Goal: Find specific page/section: Find specific page/section

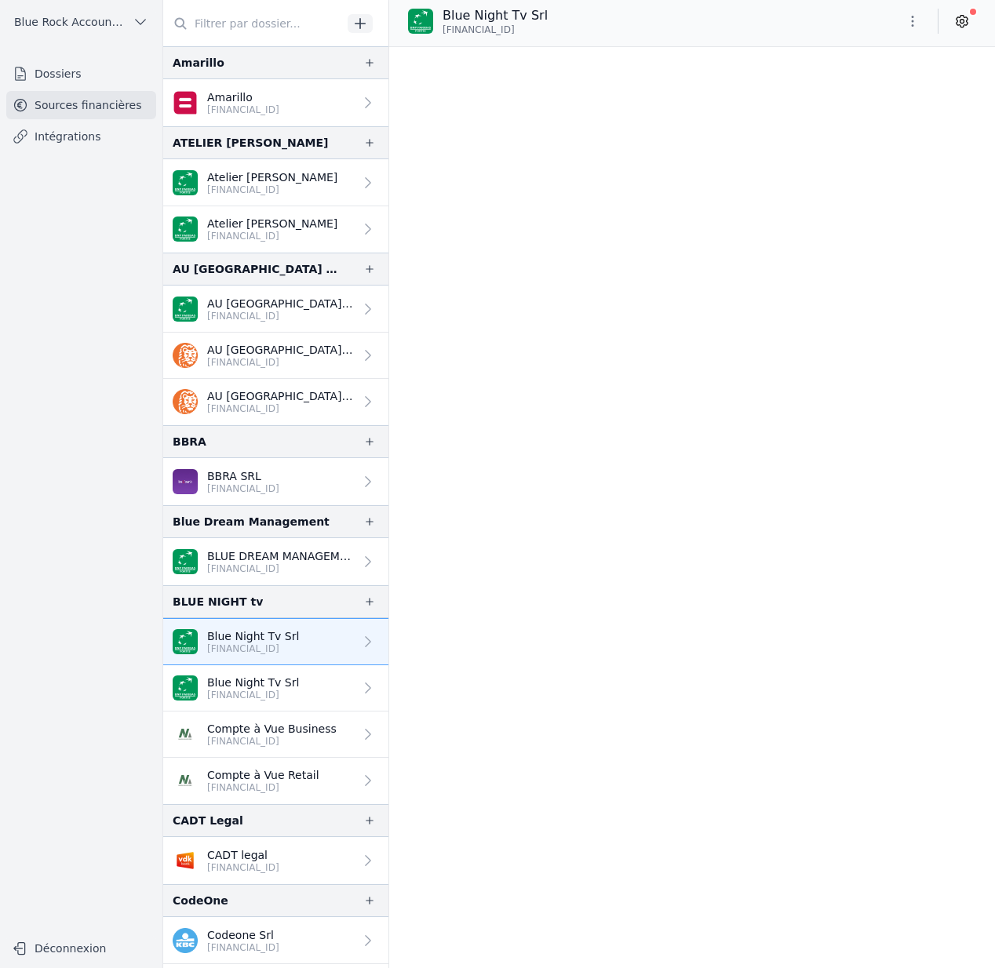
scroll to position [5135, 0]
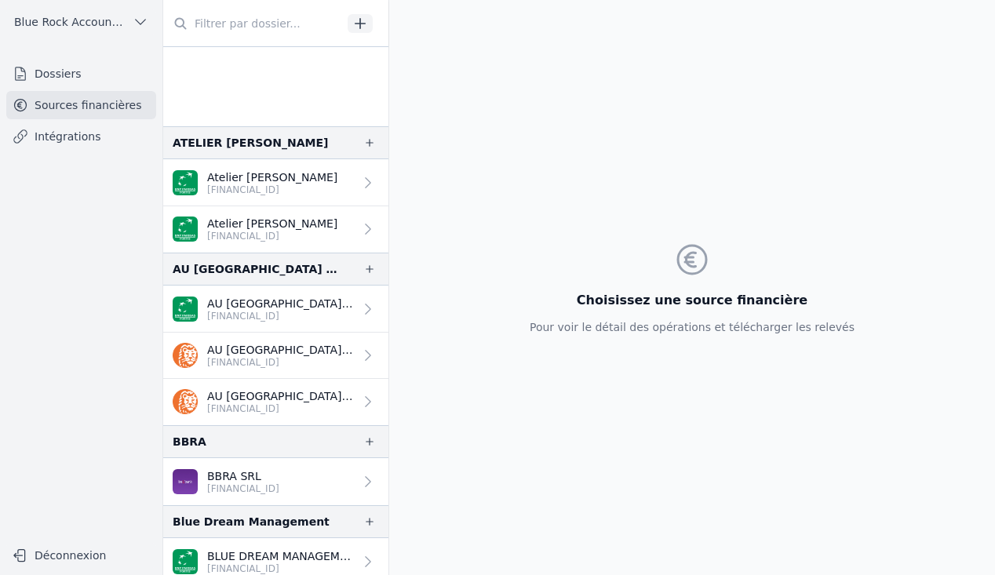
scroll to position [307, 0]
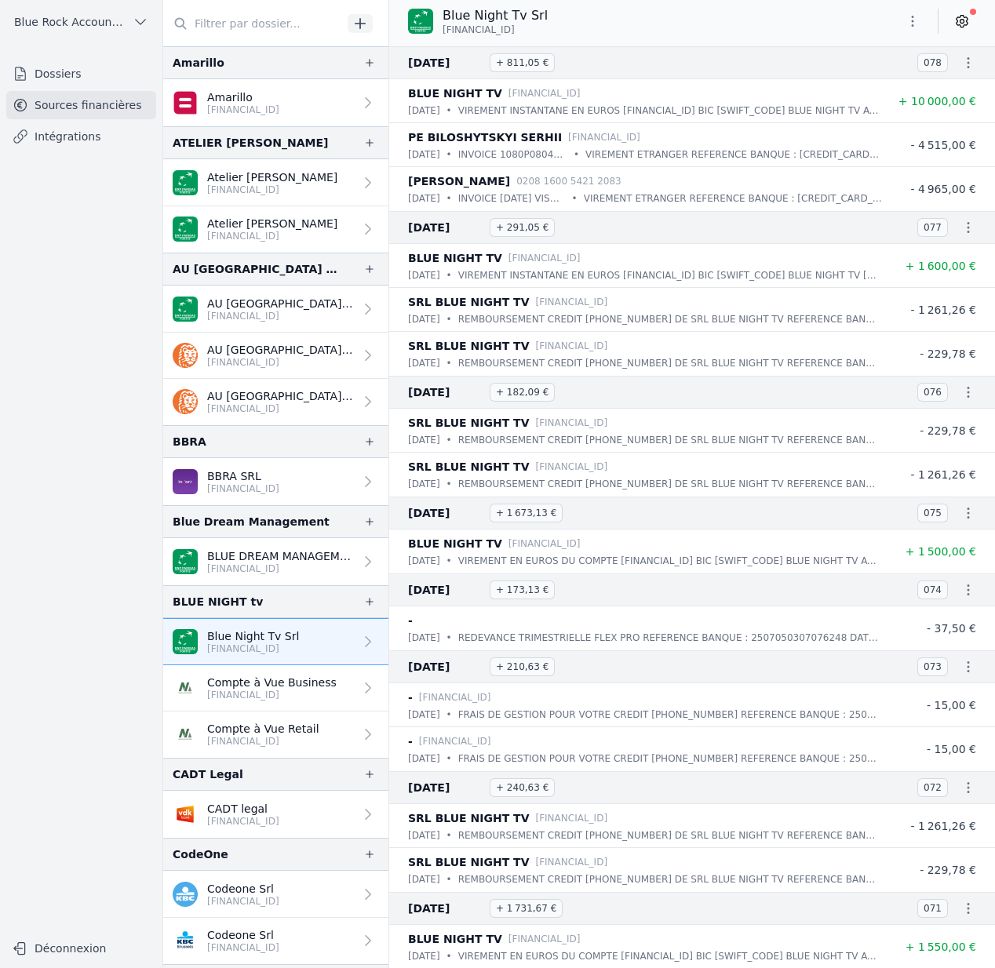
click at [291, 342] on p "AU [GEOGRAPHIC_DATA] SA" at bounding box center [280, 350] width 147 height 16
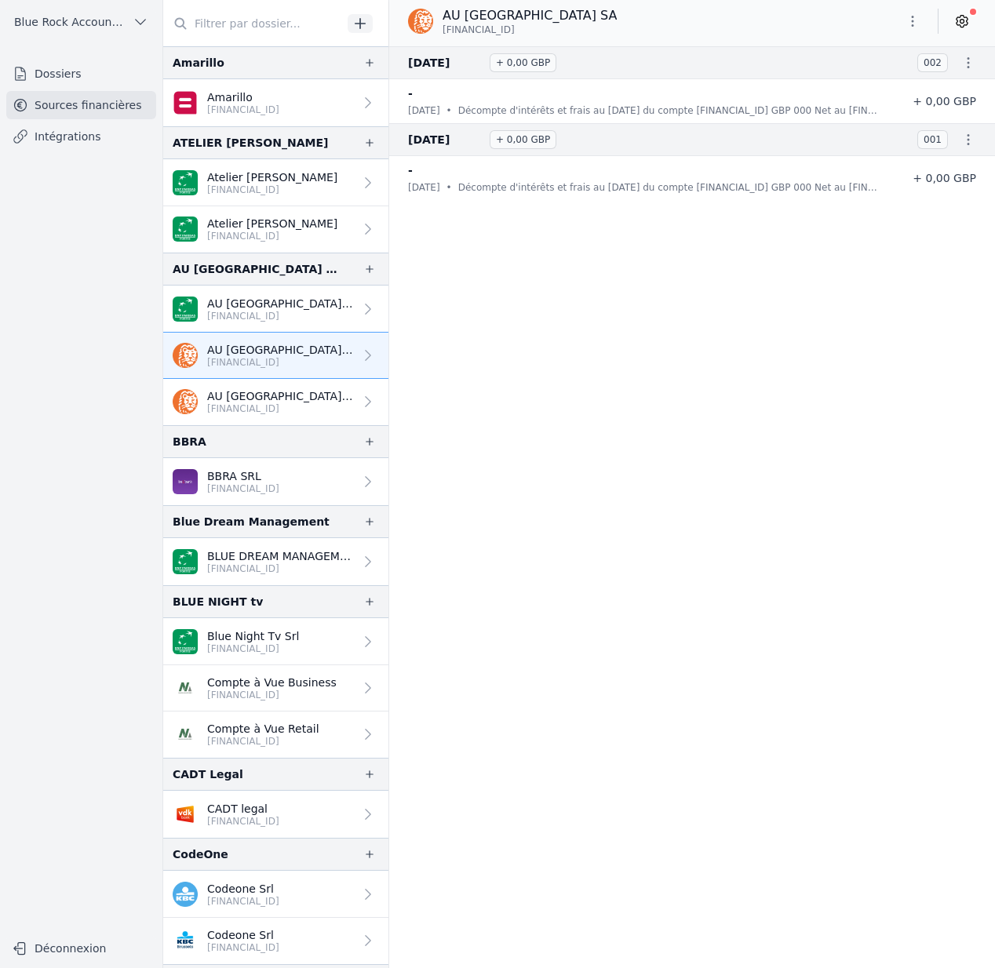
click at [276, 384] on link "AU [GEOGRAPHIC_DATA] SA [FINANCIAL_ID]" at bounding box center [275, 402] width 225 height 46
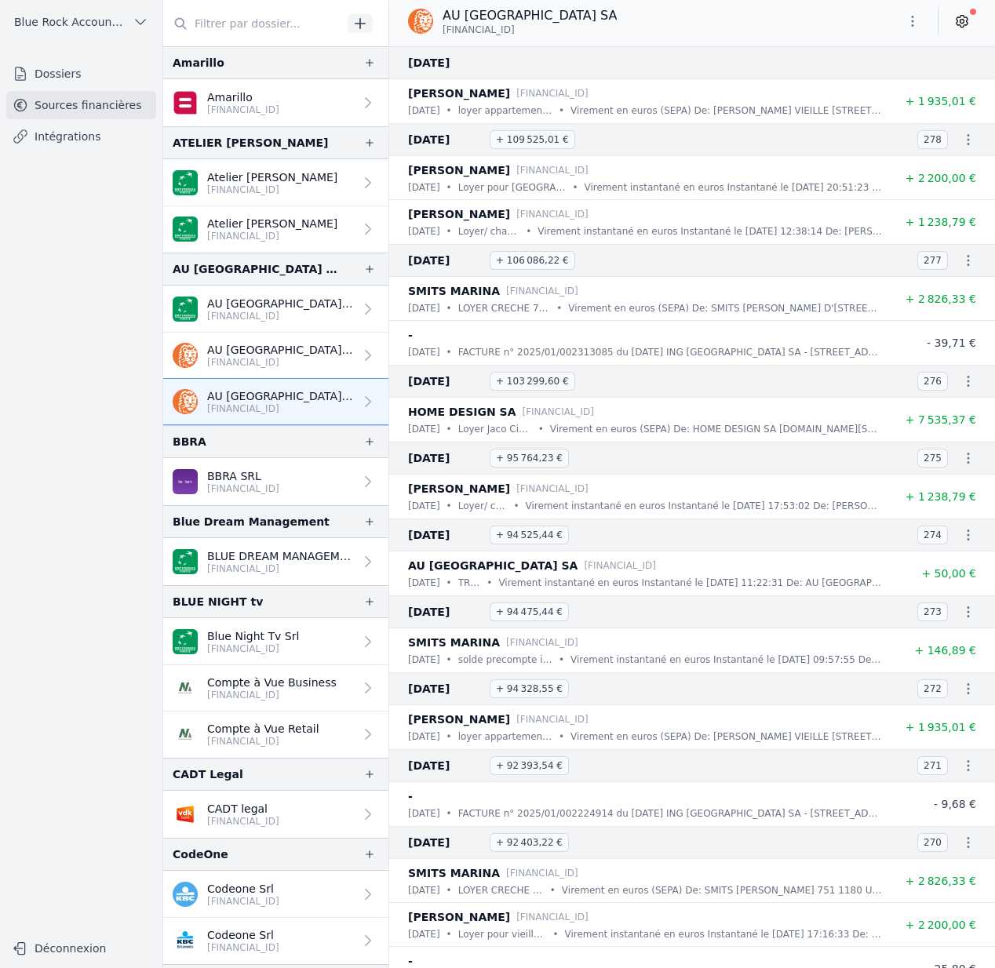
click at [284, 361] on p "[FINANCIAL_ID]" at bounding box center [280, 362] width 147 height 13
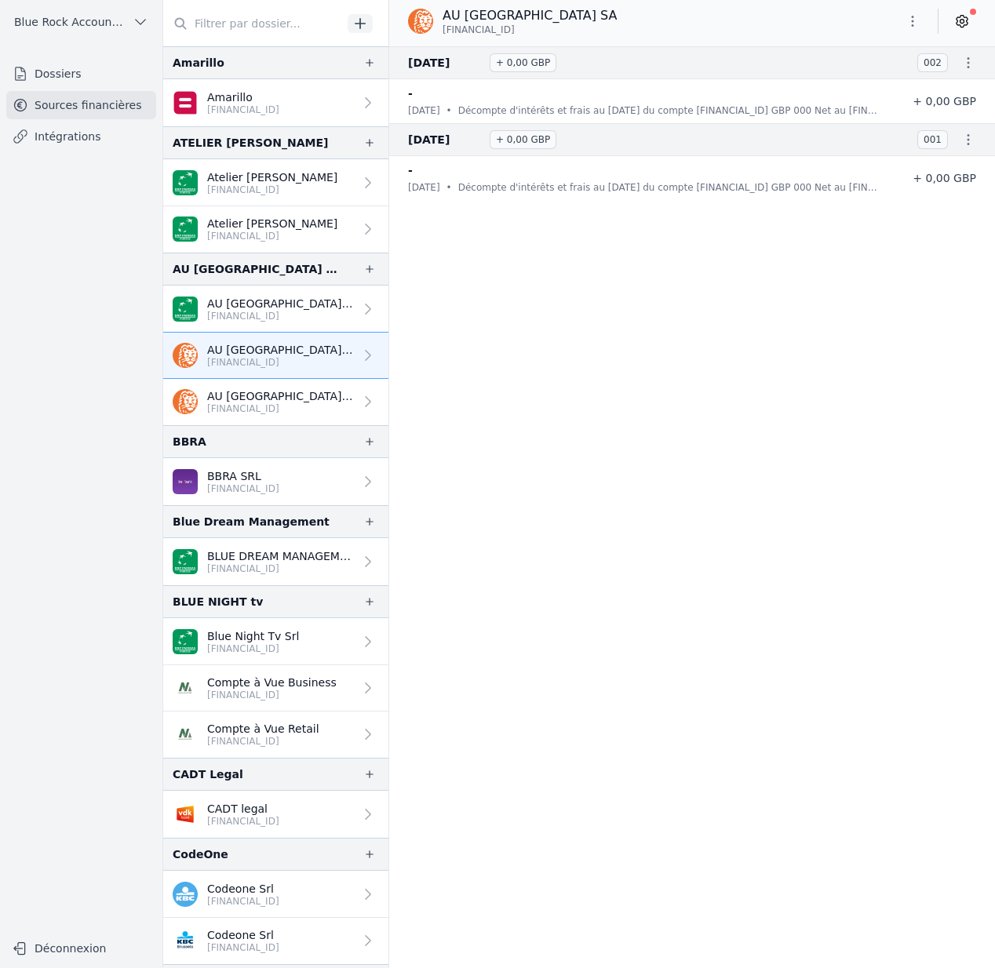
click at [287, 184] on p "[FINANCIAL_ID]" at bounding box center [272, 190] width 130 height 13
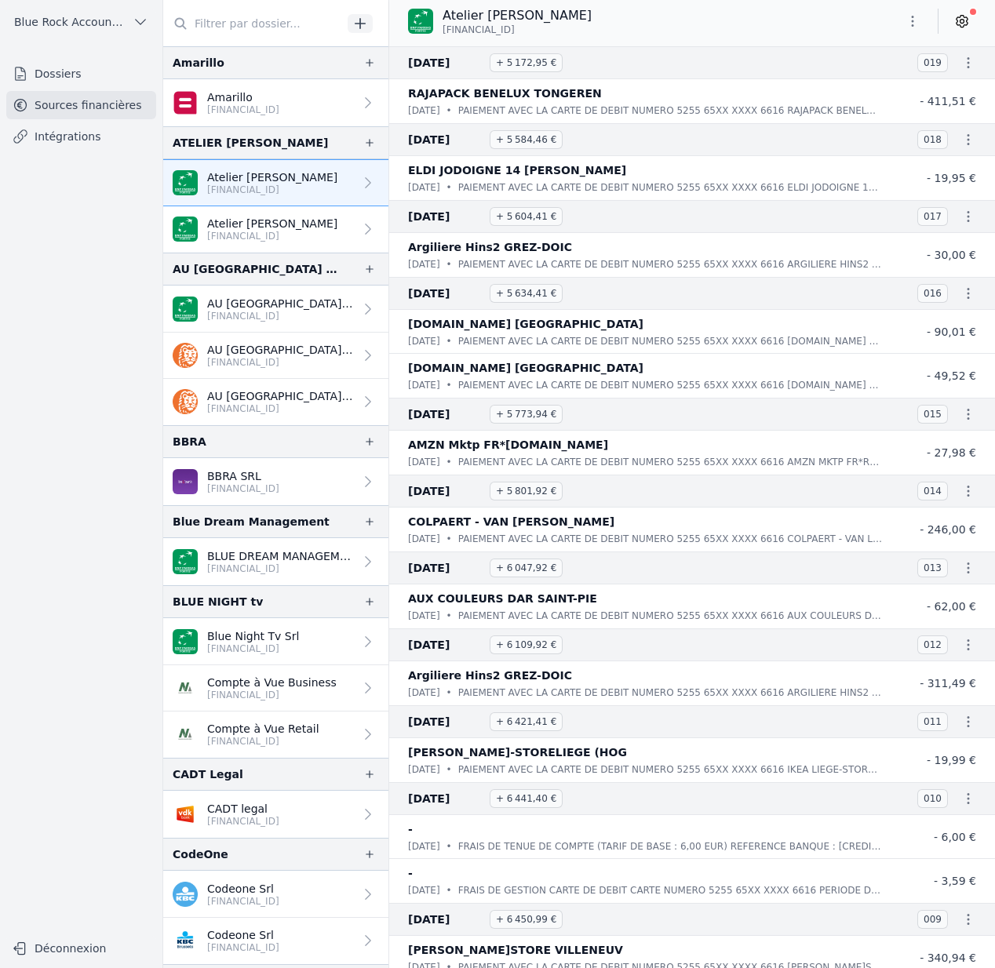
click at [283, 224] on p "Atelier [PERSON_NAME]" at bounding box center [272, 224] width 130 height 16
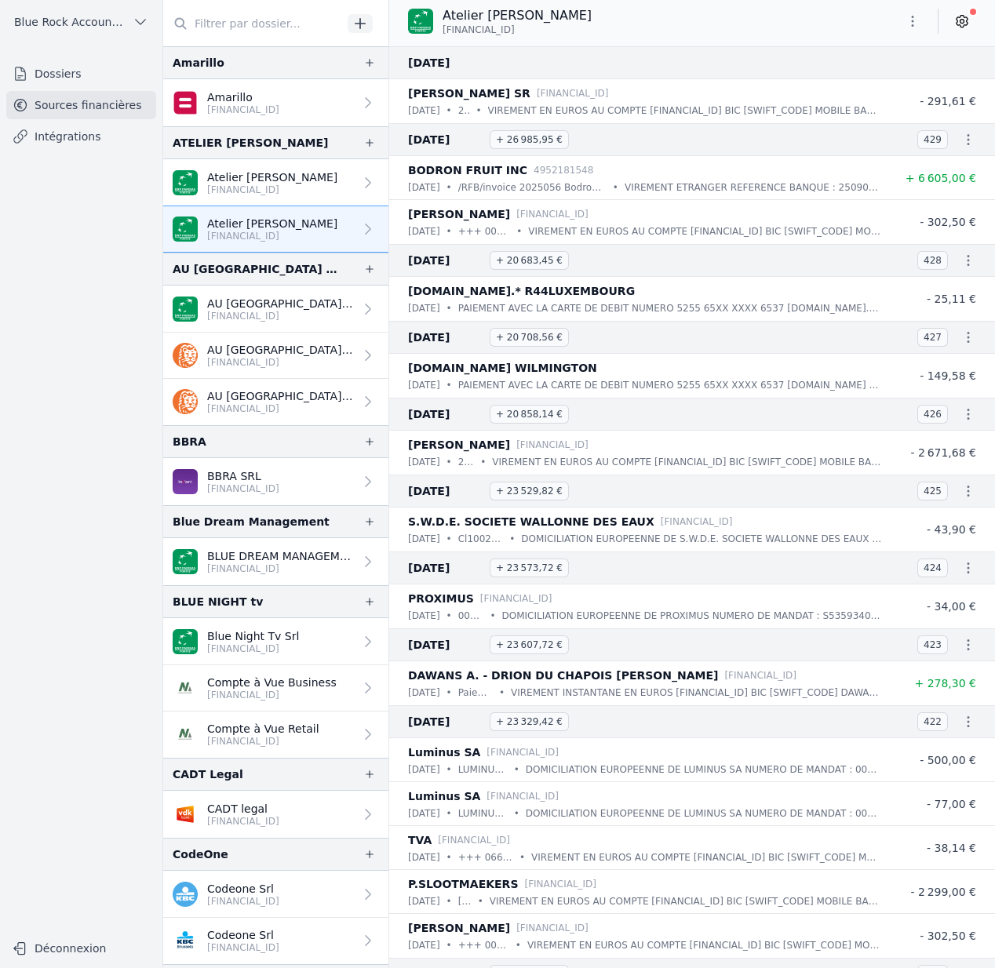
drag, startPoint x: 590, startPoint y: 16, endPoint x: 442, endPoint y: 13, distance: 147.5
click at [442, 13] on div "Atelier [PERSON_NAME] [FINANCIAL_ID]" at bounding box center [692, 21] width 606 height 30
copy p "Atelier [PERSON_NAME]"
